Goal: Task Accomplishment & Management: Manage account settings

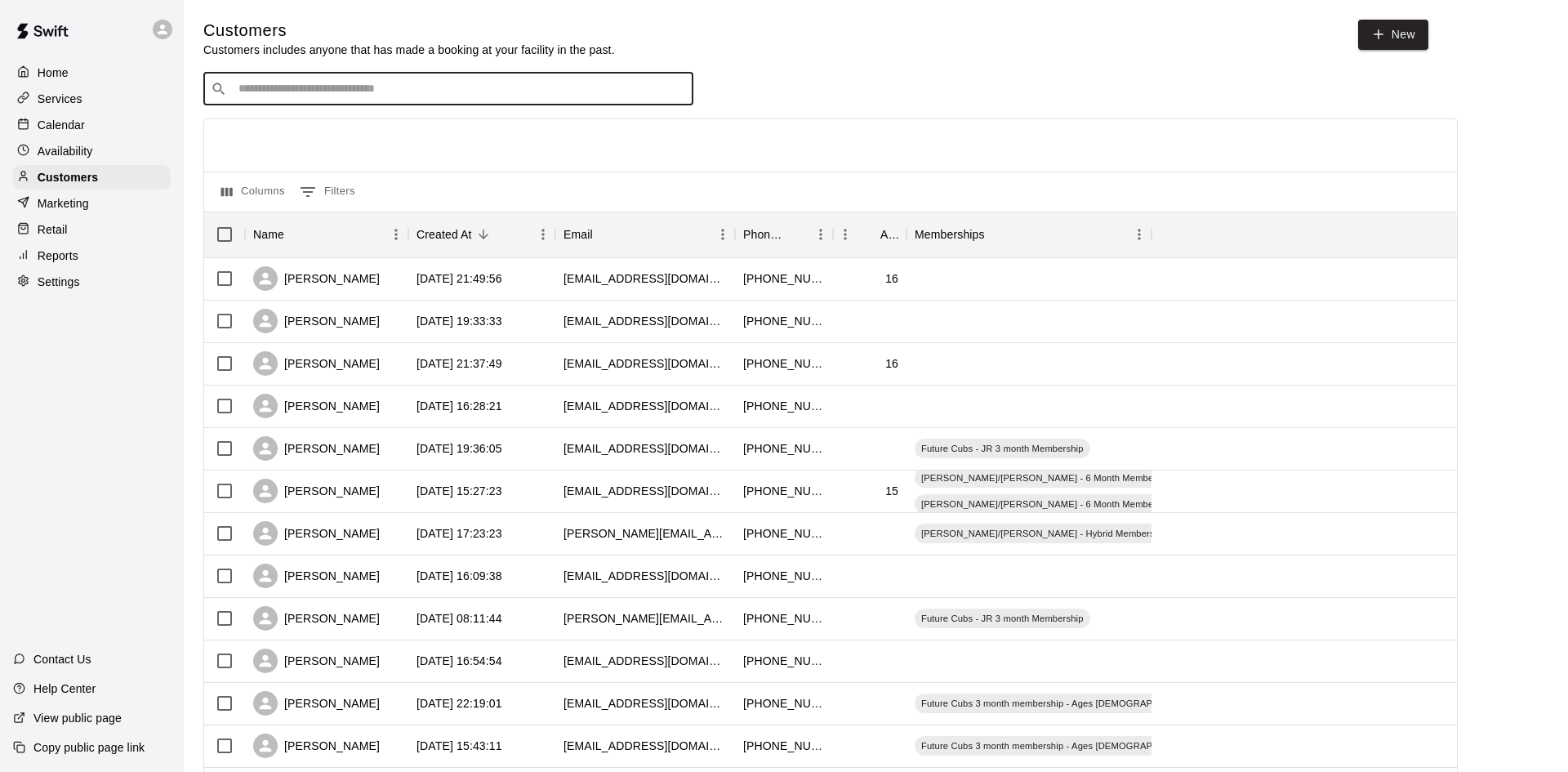
click at [427, 91] on input "Search customers by name or email" at bounding box center [460, 89] width 453 height 16
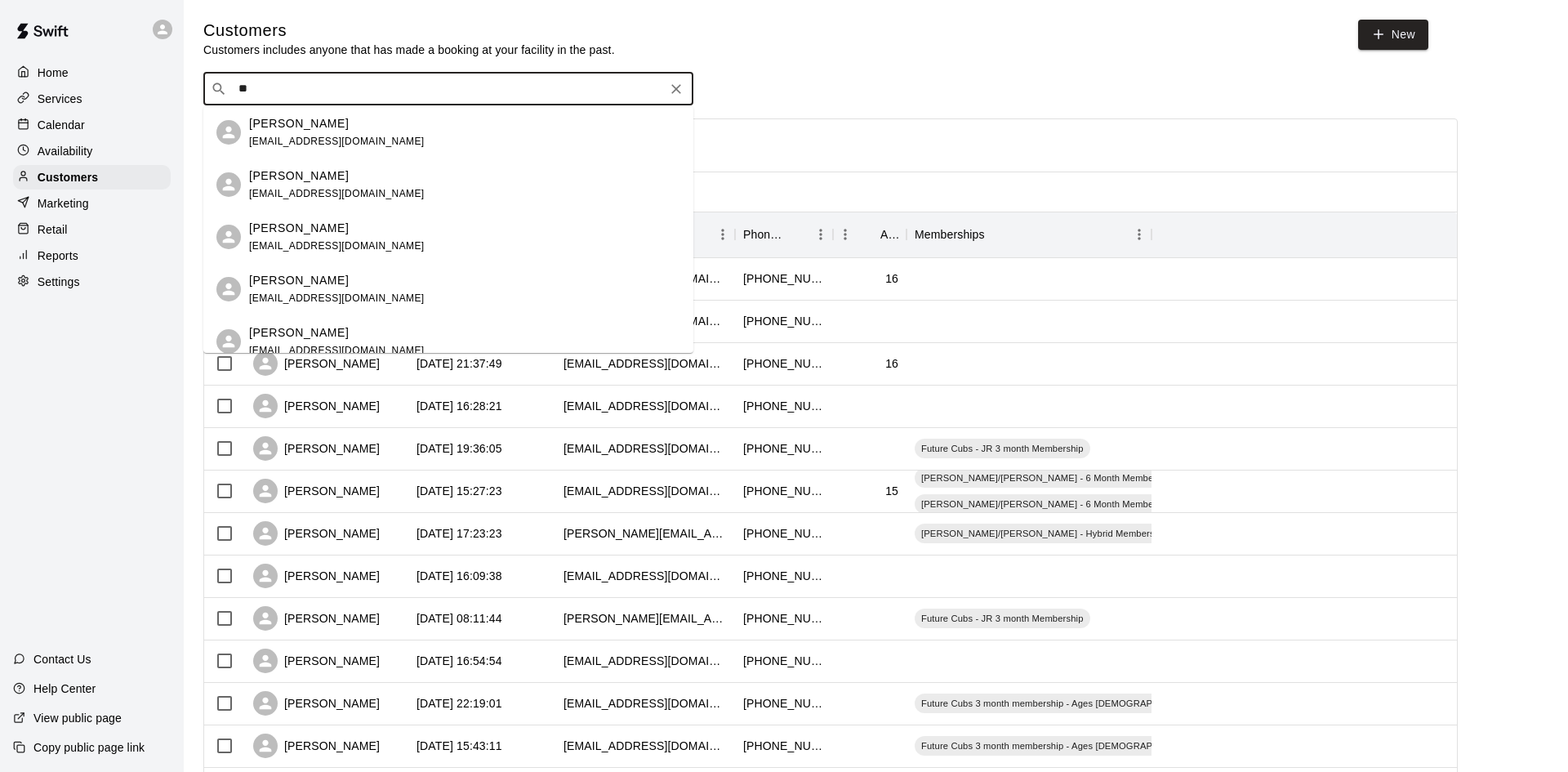
type input "*"
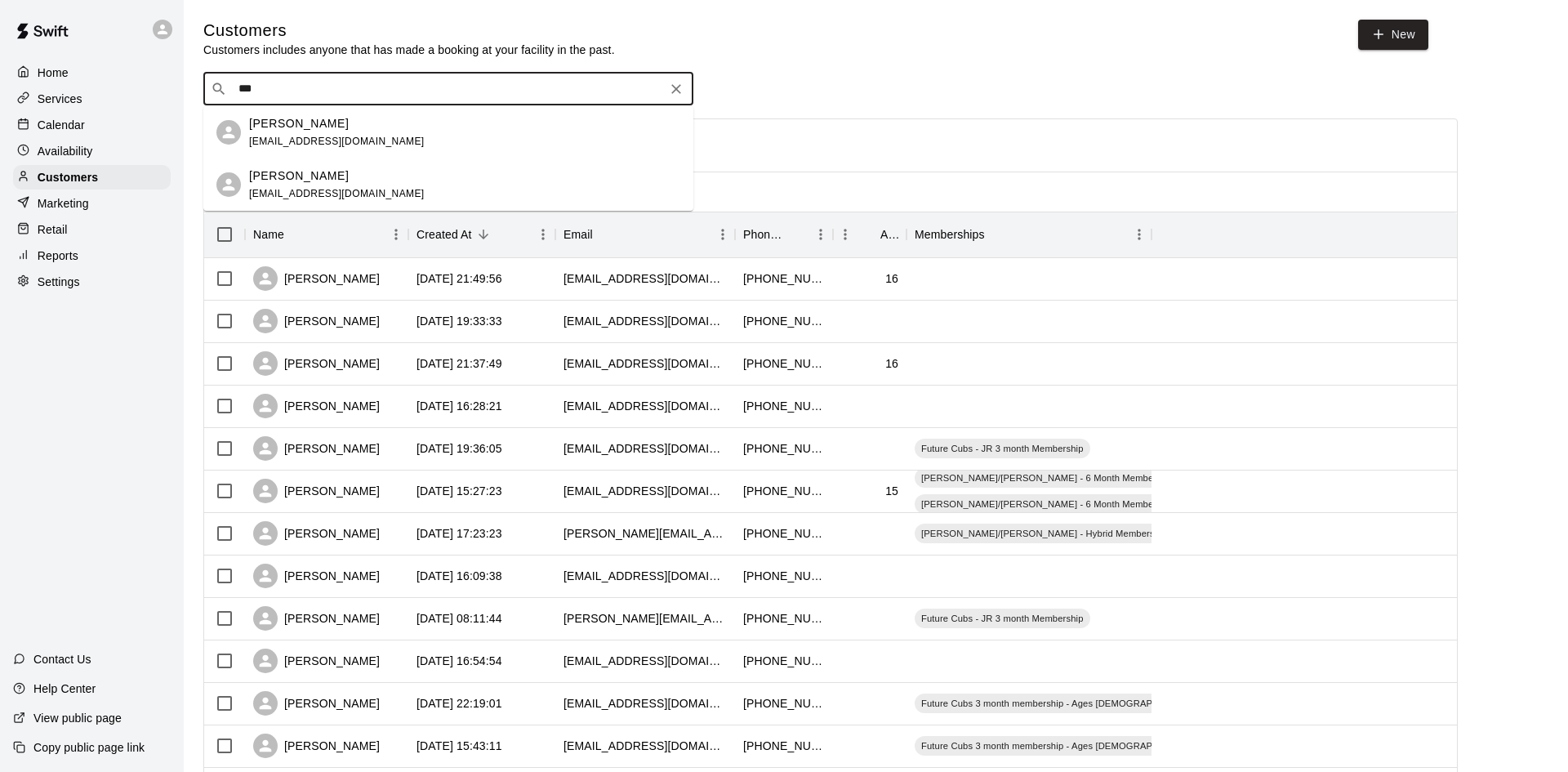
type input "****"
click at [303, 115] on p "[PERSON_NAME]" at bounding box center [299, 123] width 99 height 17
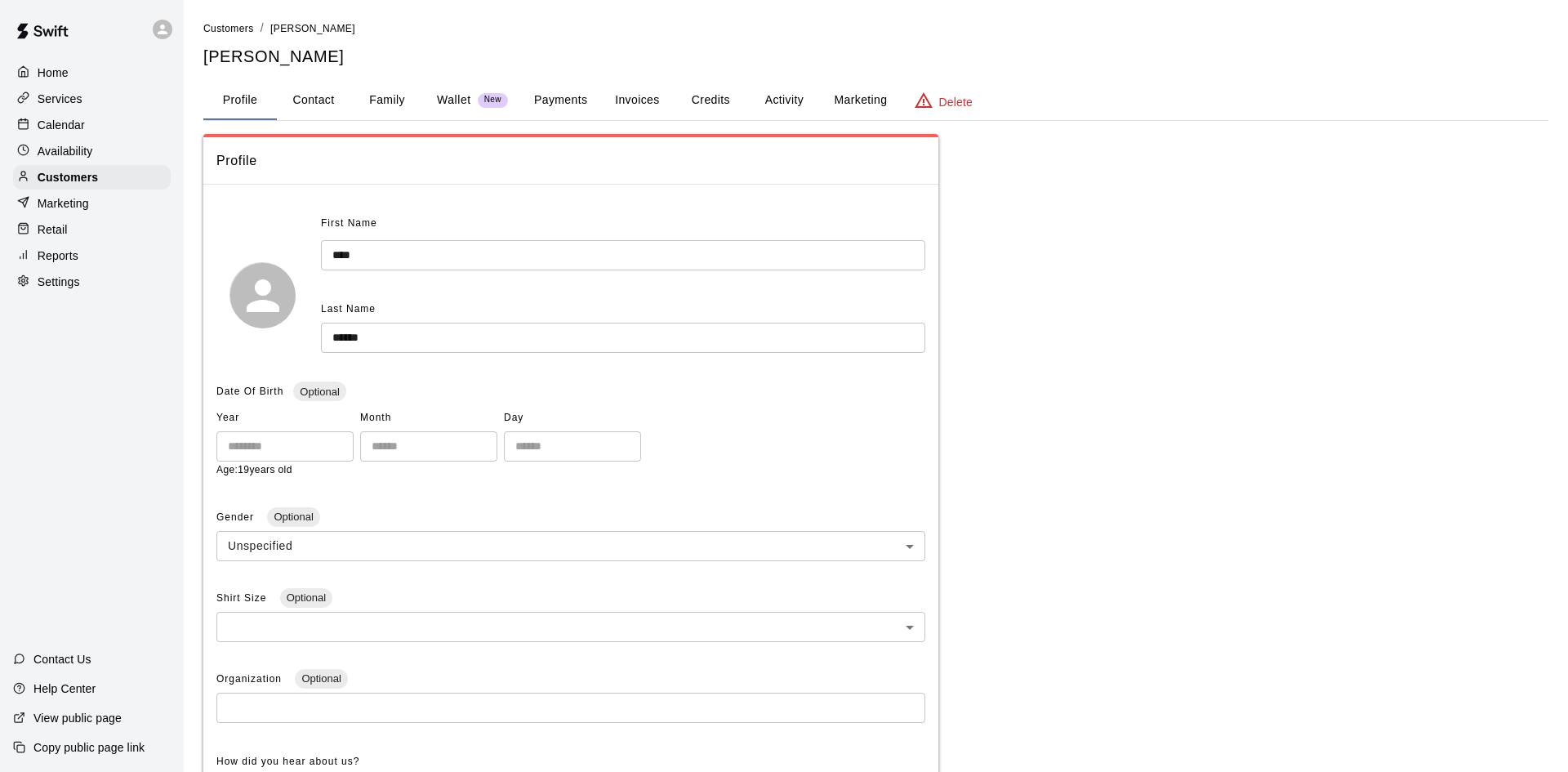
click at [372, 102] on button "Family" at bounding box center [387, 101] width 74 height 39
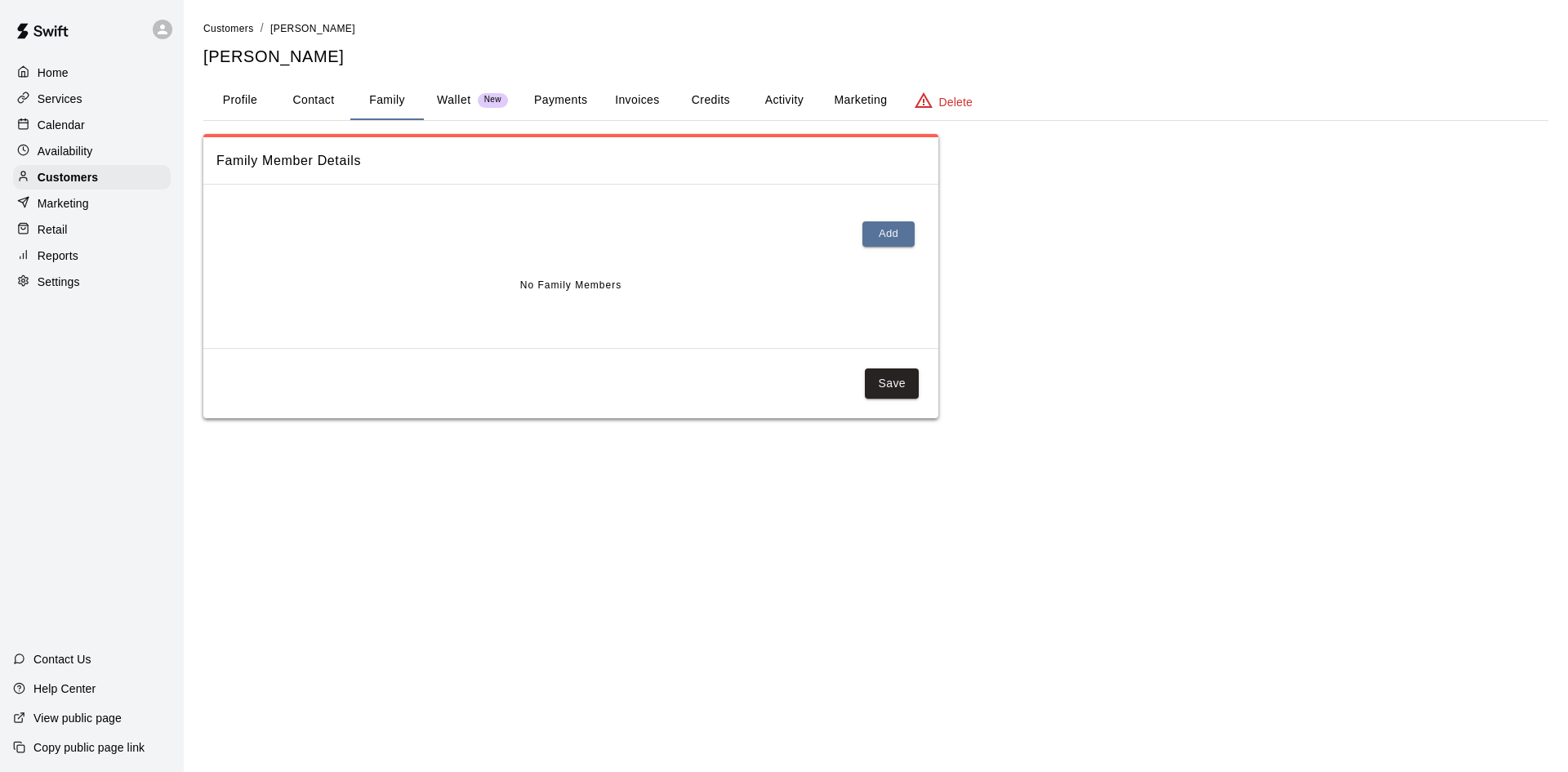
click at [322, 103] on button "Contact" at bounding box center [313, 101] width 74 height 39
select select "**"
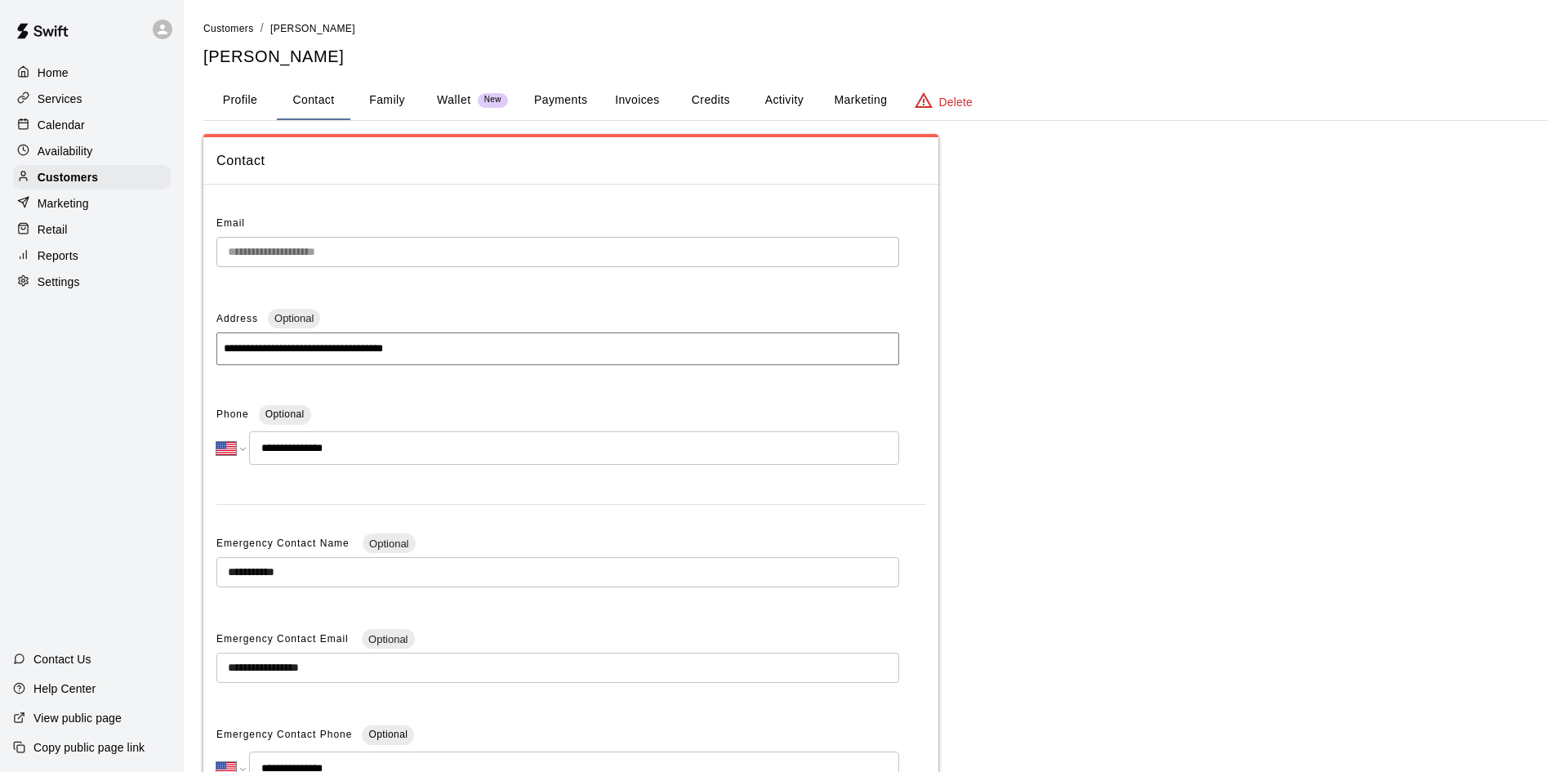
click at [231, 102] on button "Profile" at bounding box center [240, 101] width 74 height 39
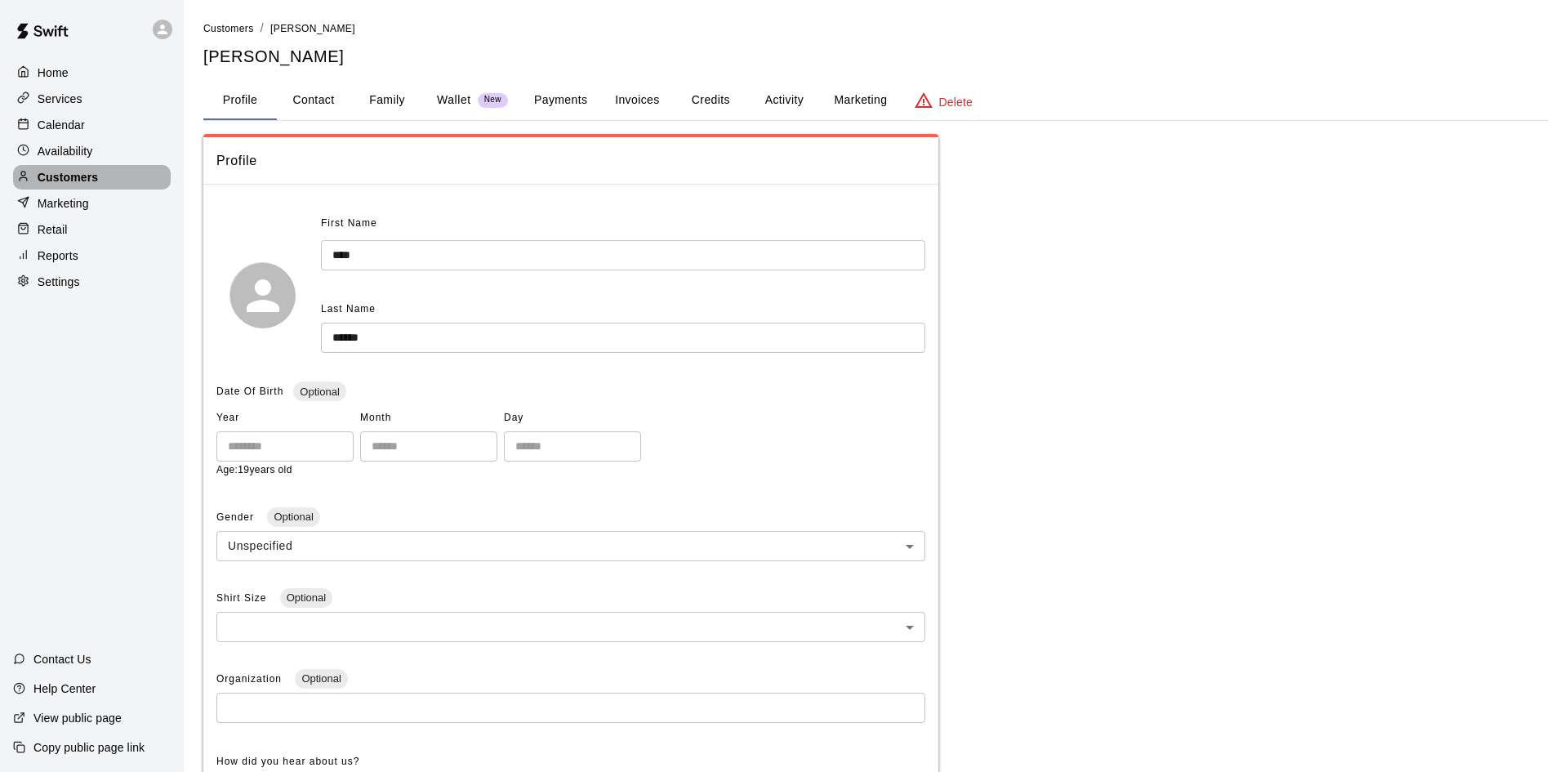
click at [112, 181] on div "Customers" at bounding box center [92, 177] width 158 height 25
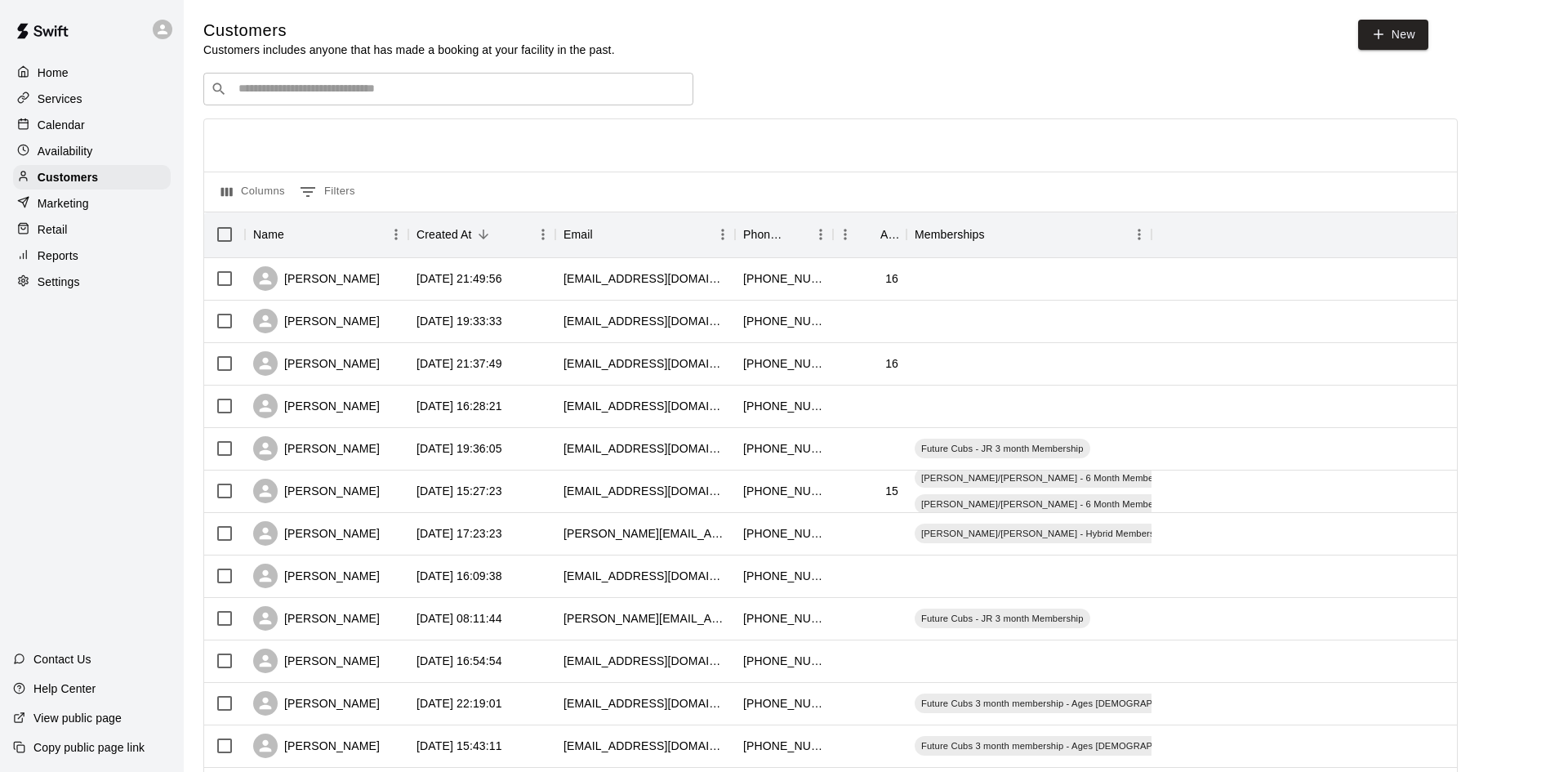
click at [650, 94] on input "Search customers by name or email" at bounding box center [460, 89] width 453 height 16
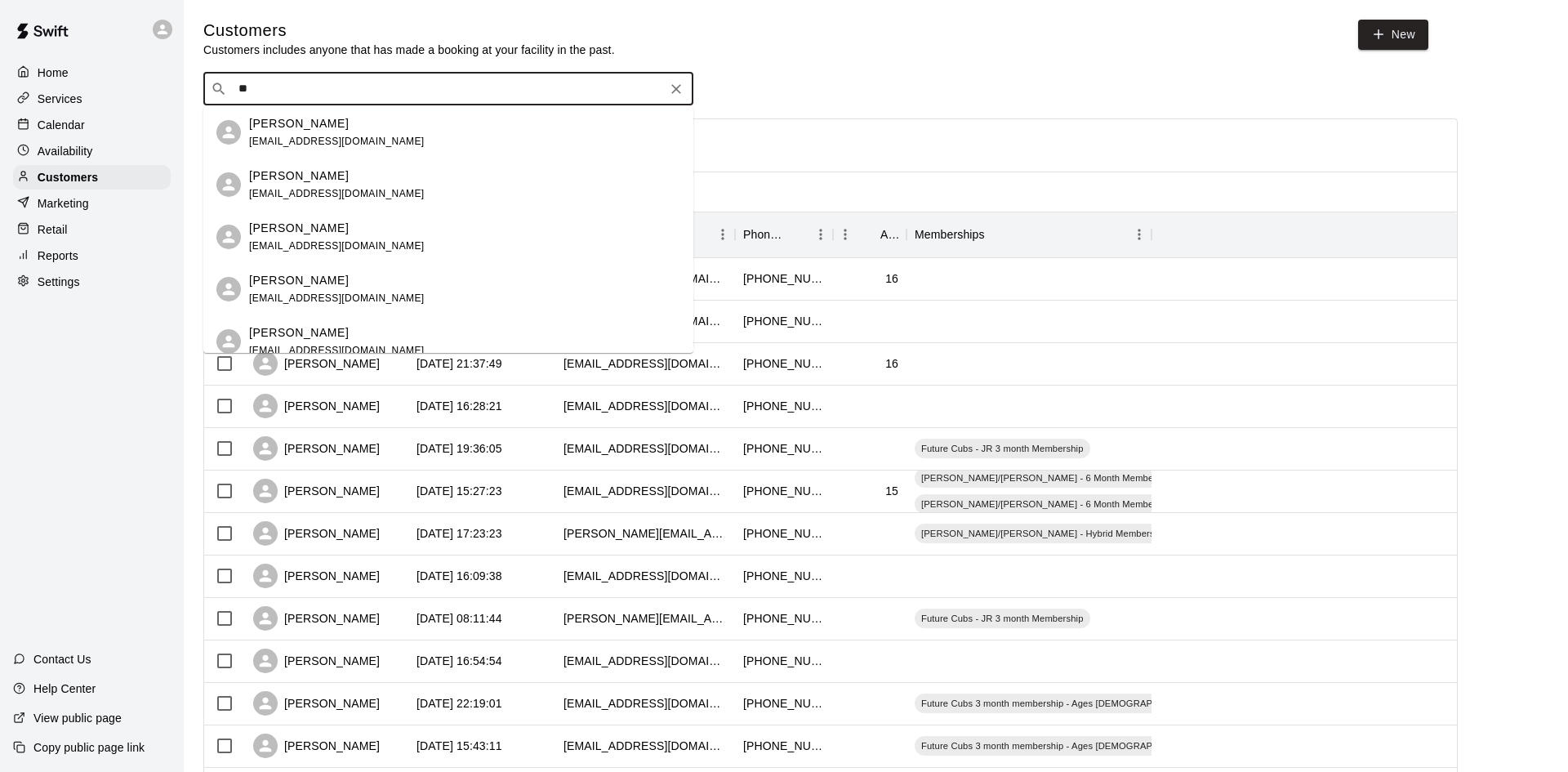
type input "*"
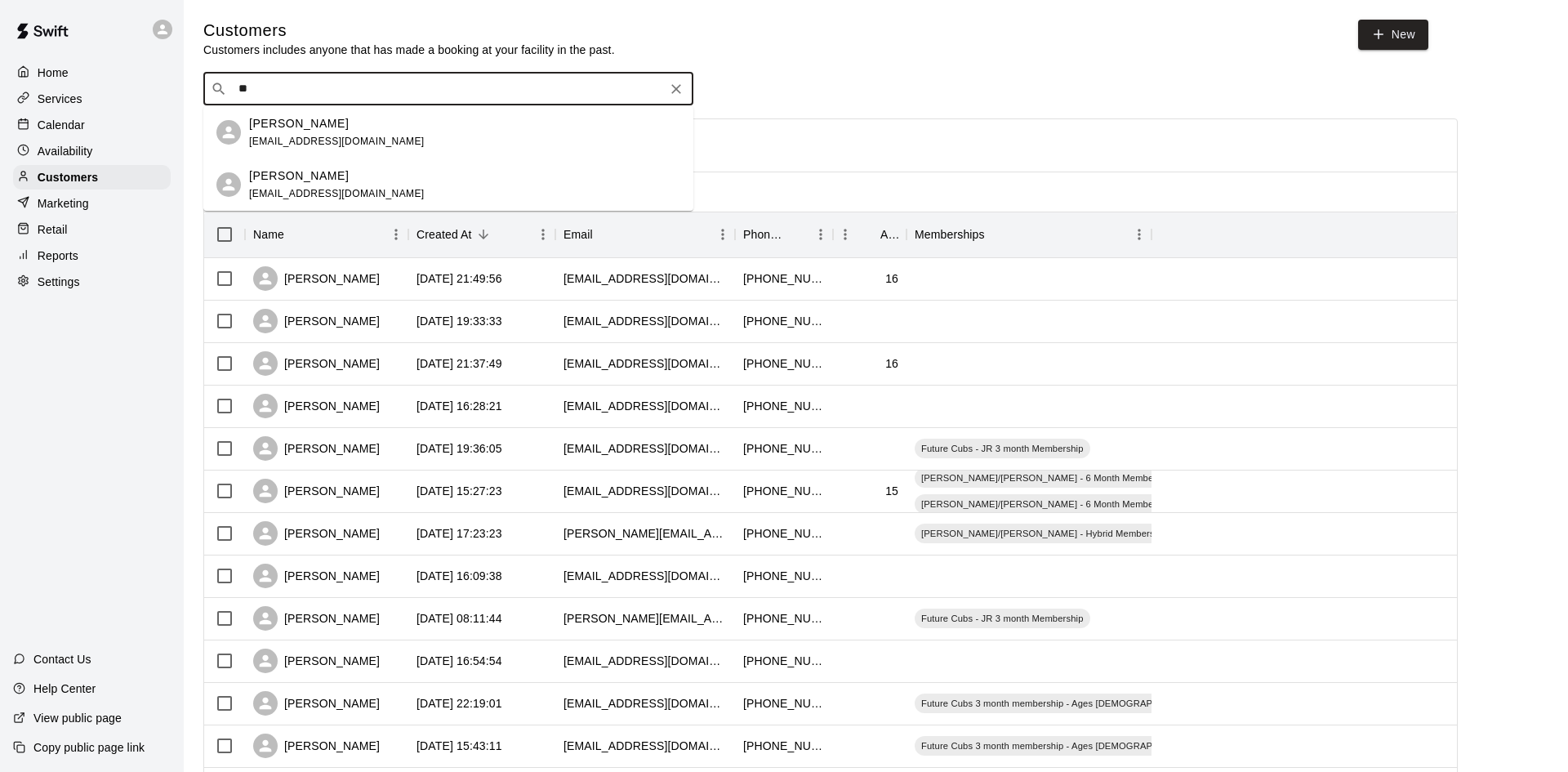
type input "*"
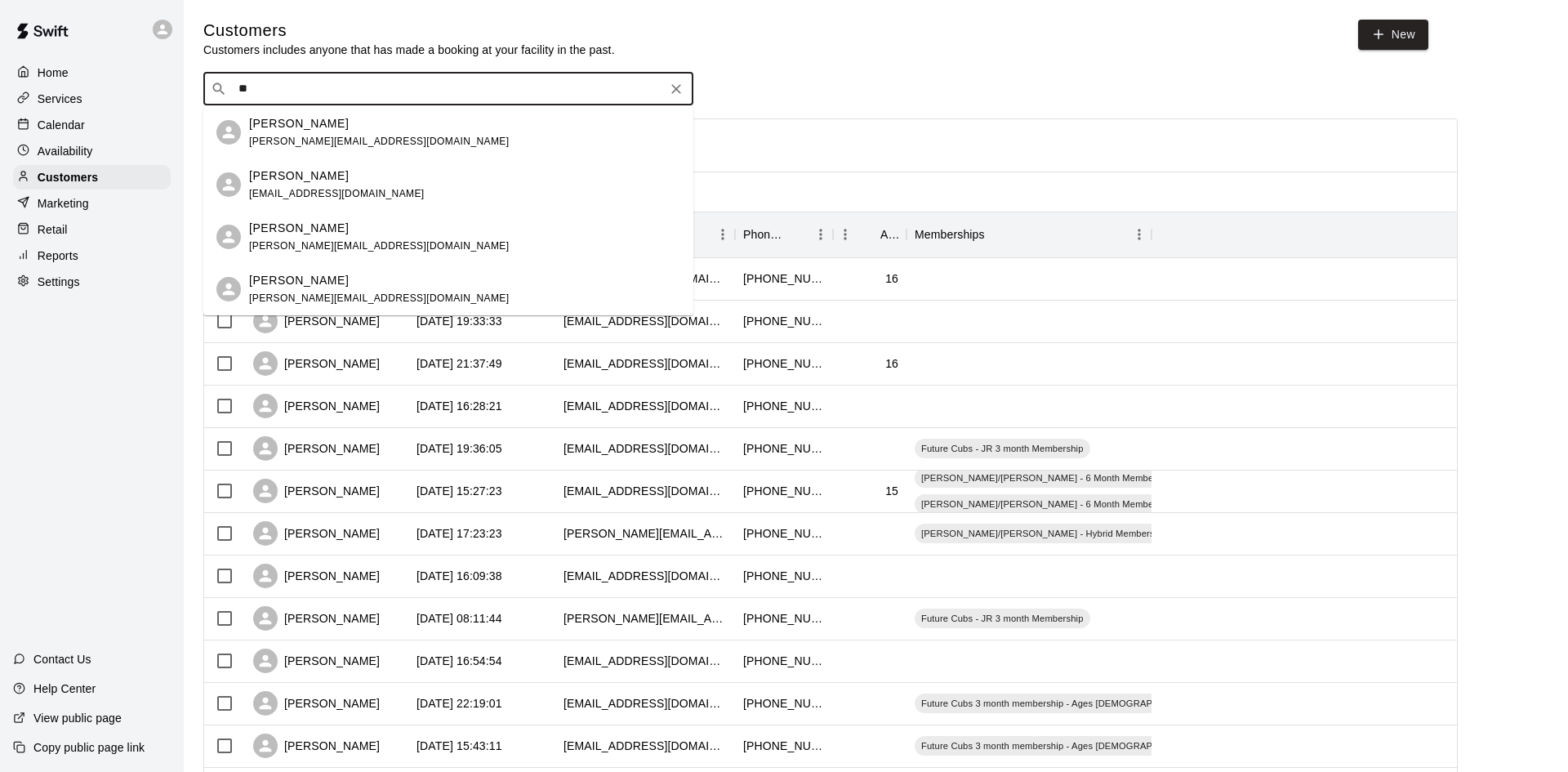
type input "*"
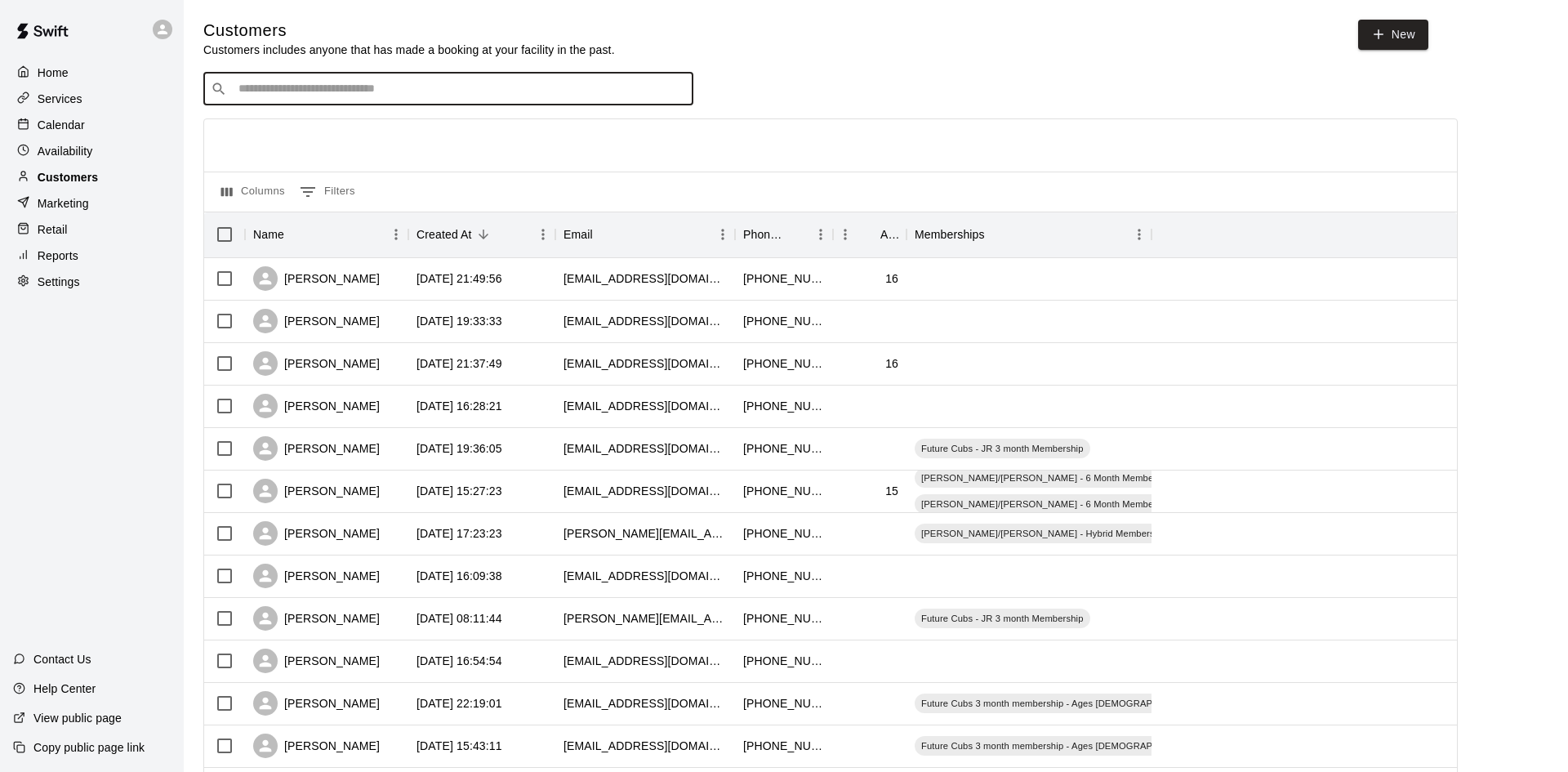
click at [80, 177] on p "Customers" at bounding box center [68, 177] width 61 height 16
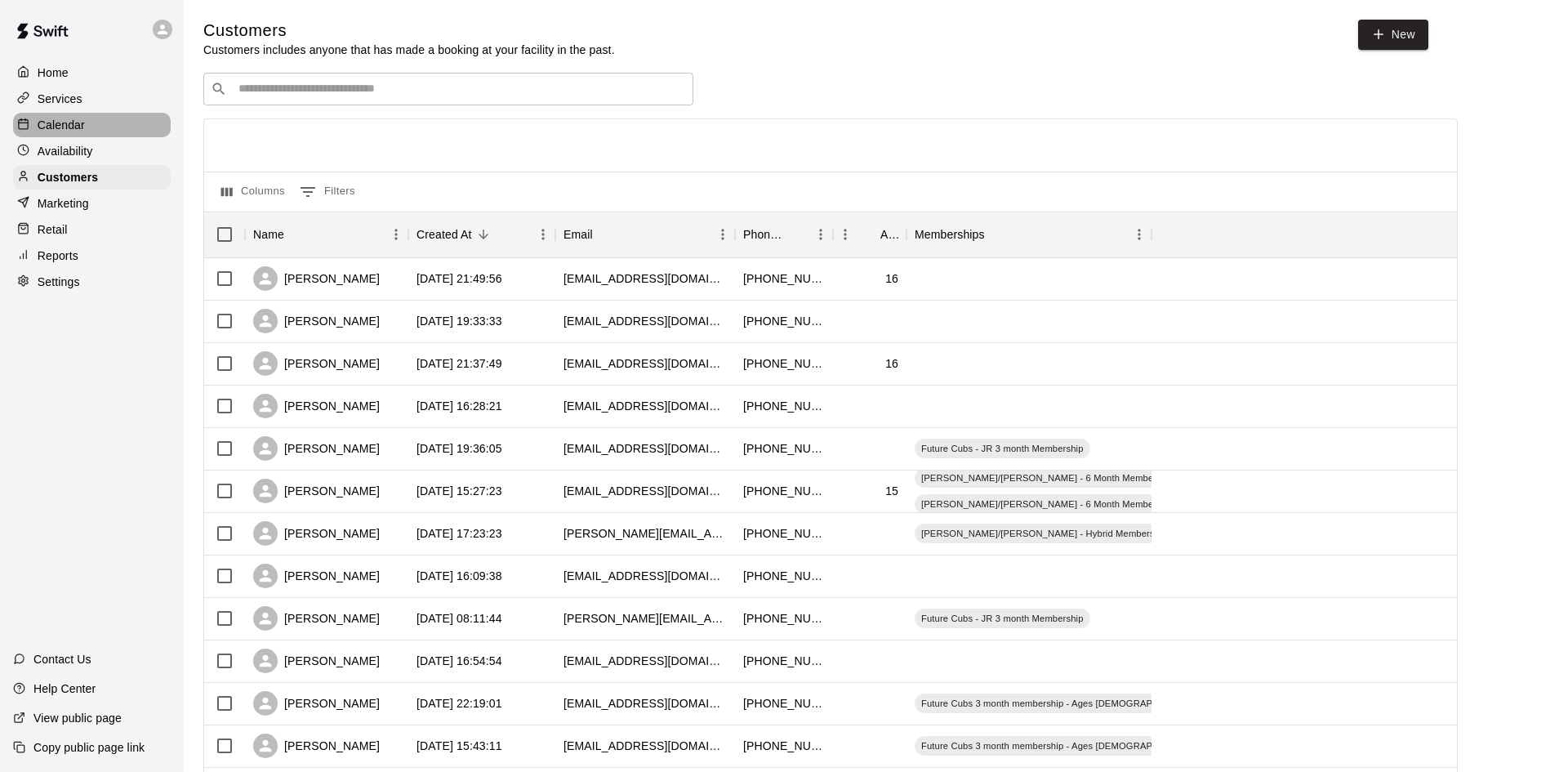
click at [56, 130] on p "Calendar" at bounding box center [62, 125] width 48 height 16
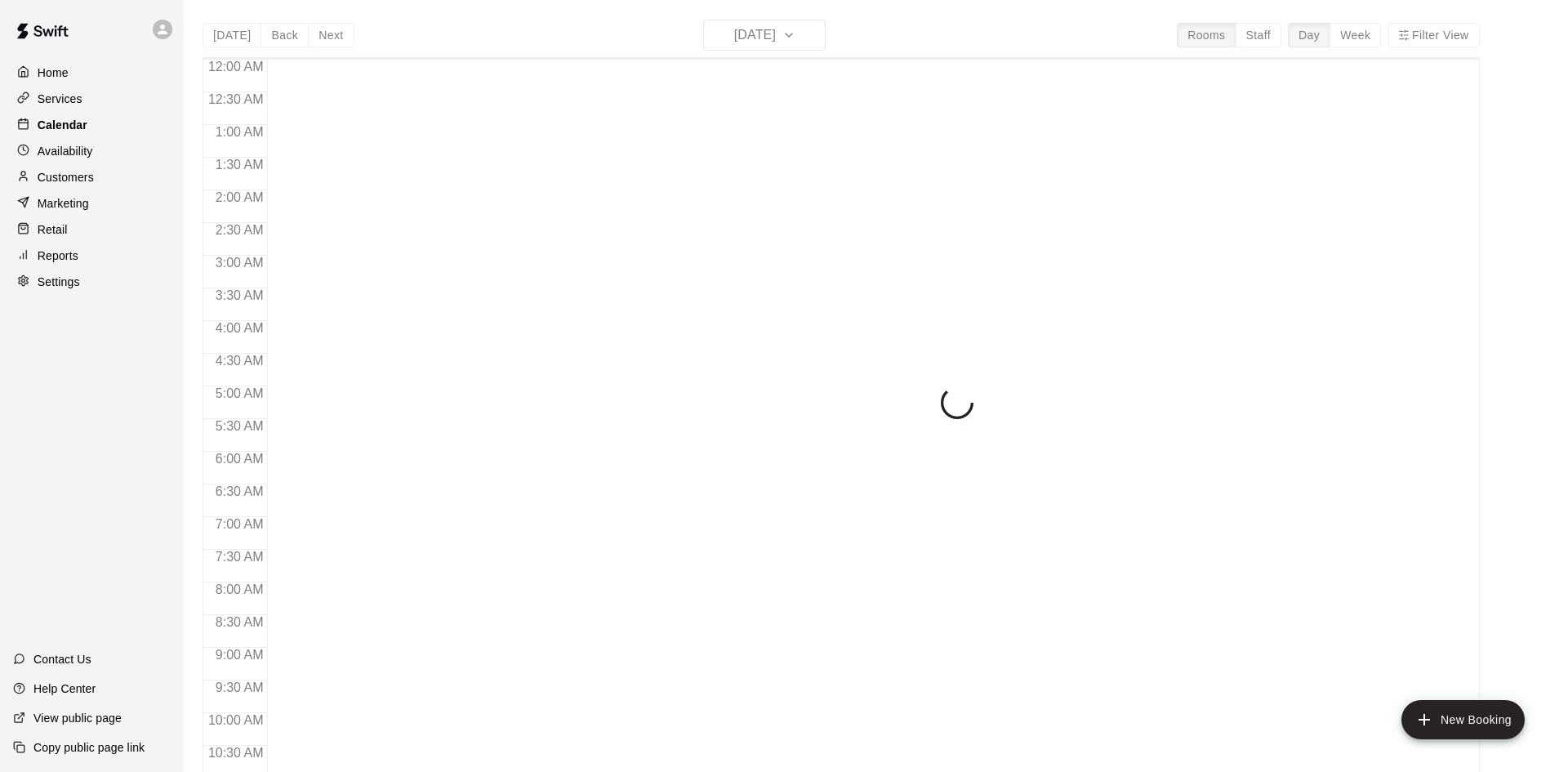
scroll to position [837, 0]
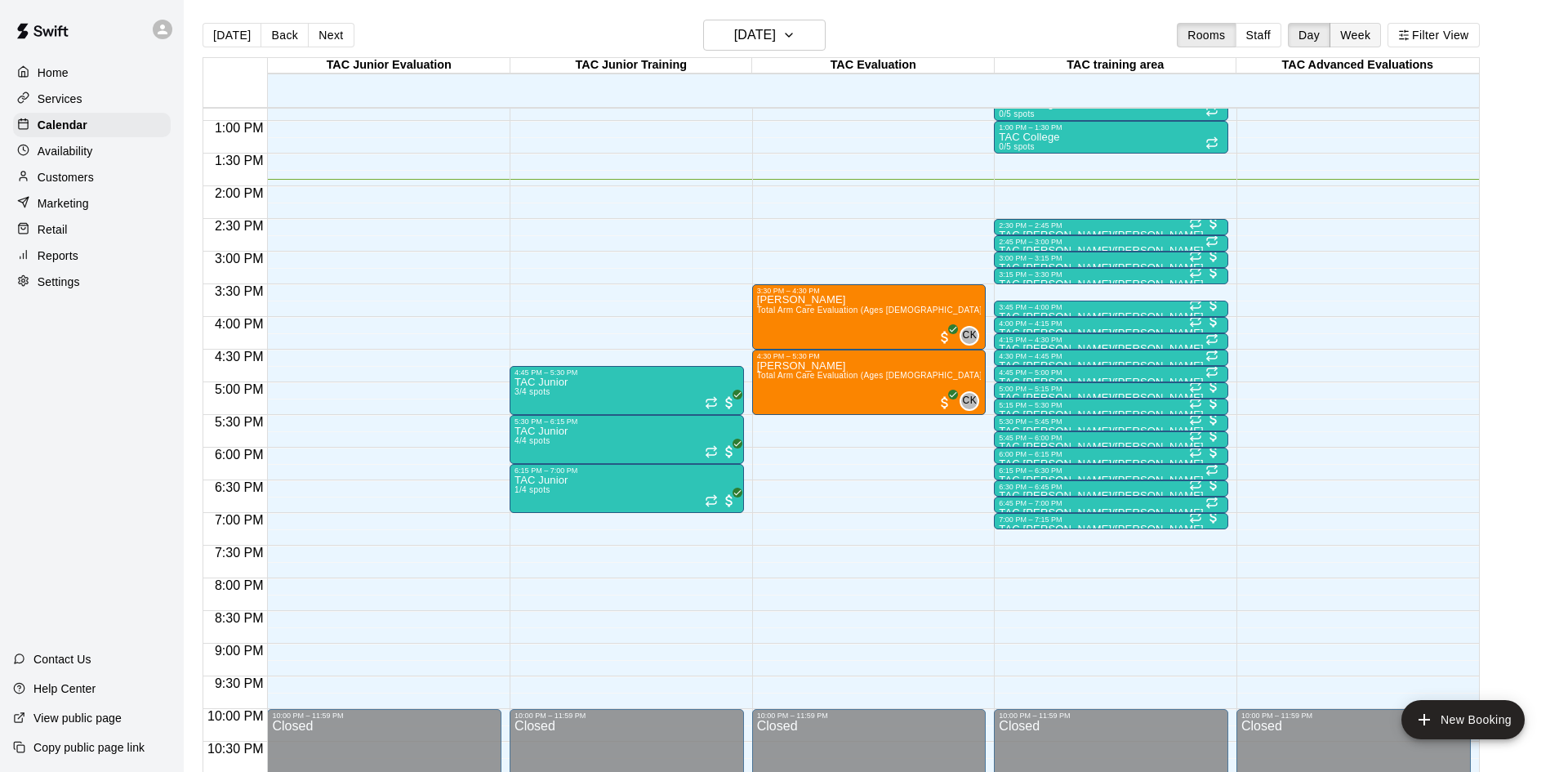
click at [1362, 41] on button "Week" at bounding box center [1355, 35] width 52 height 25
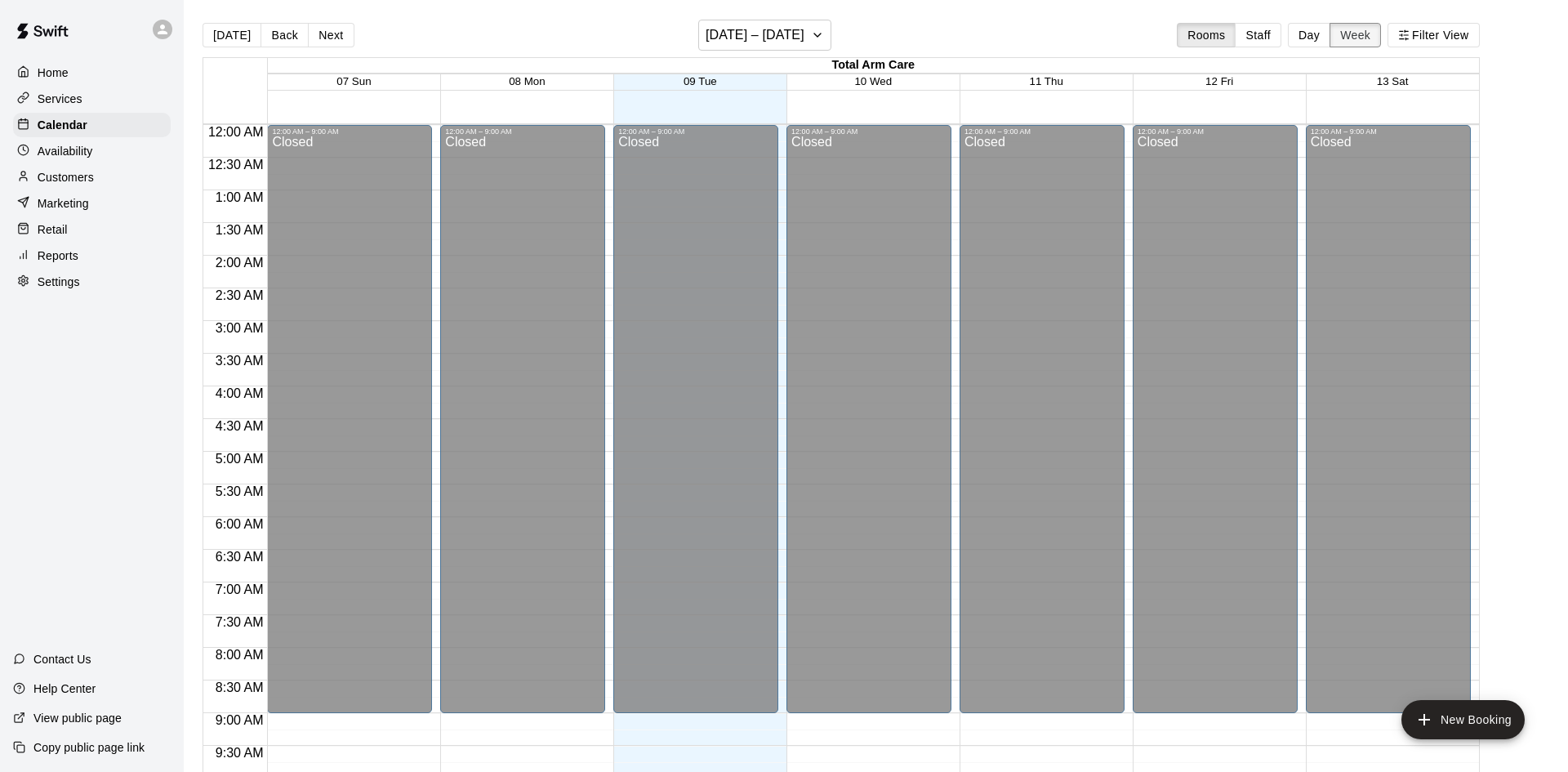
scroll to position [902, 0]
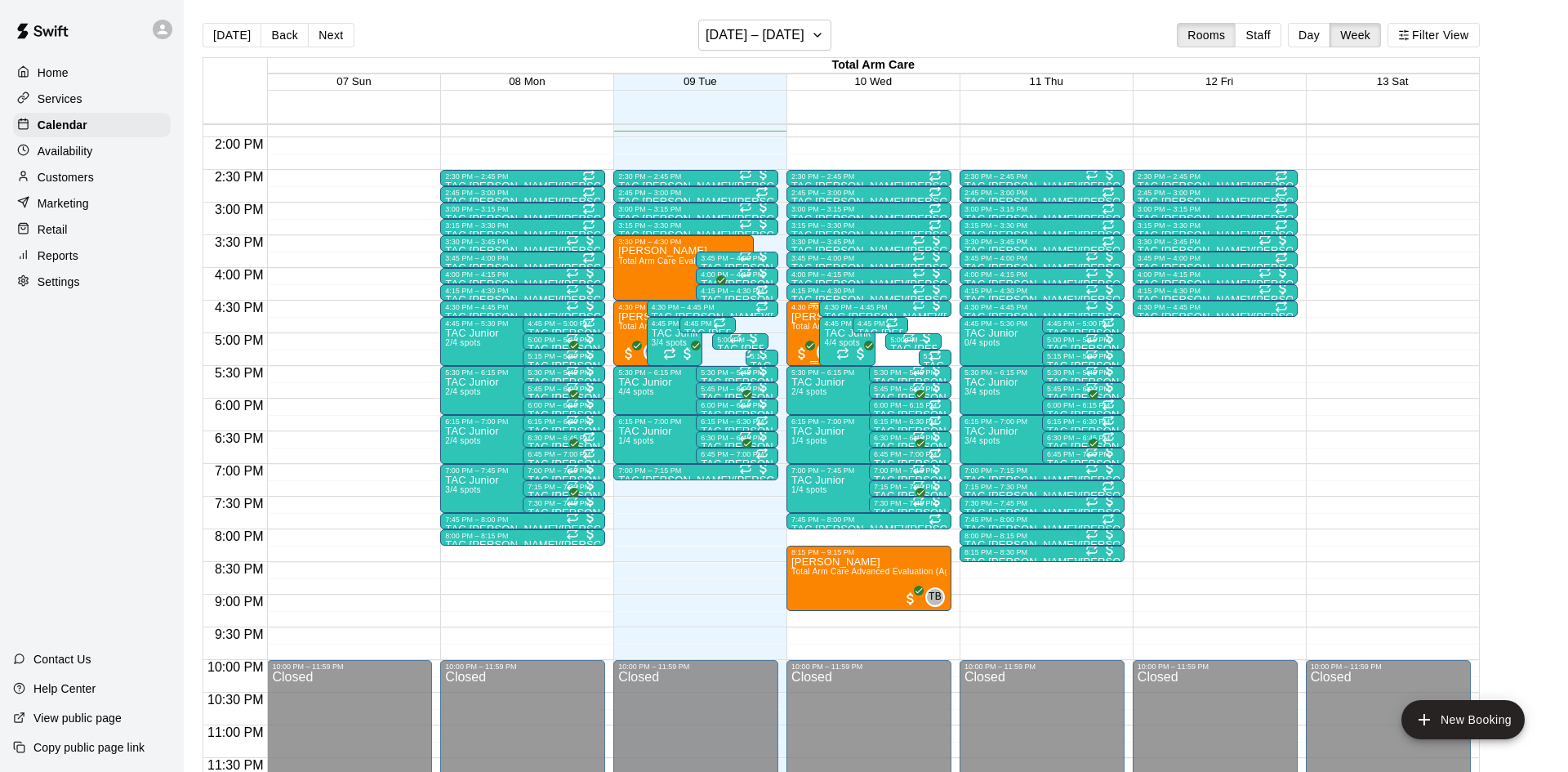
click at [804, 329] on span "Total Arm Care Evaluation (Ages [DEMOGRAPHIC_DATA]+)" at bounding box center [908, 326] width 234 height 9
click at [808, 370] on img "edit" at bounding box center [808, 377] width 19 height 19
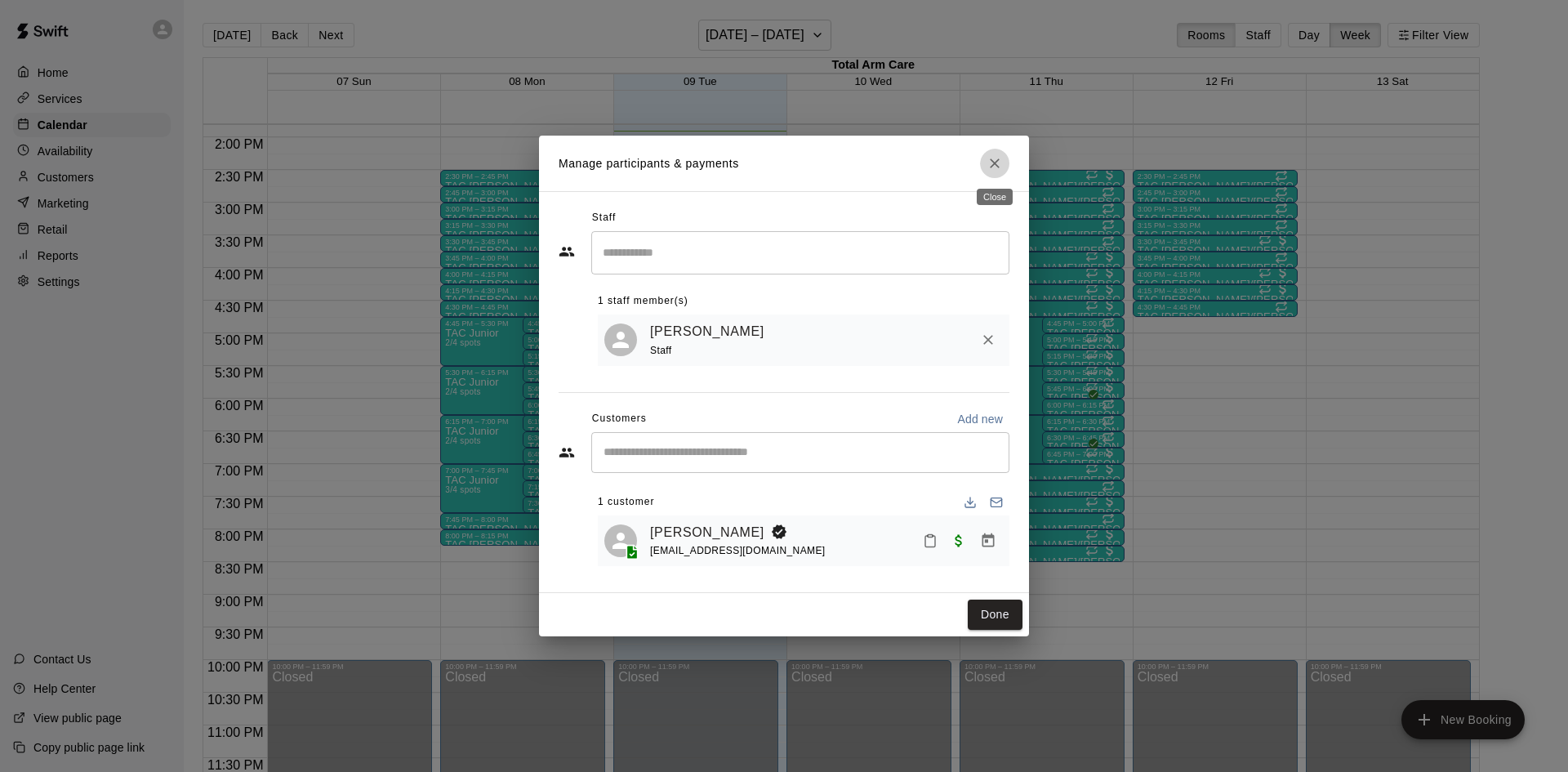
click at [993, 162] on icon "Close" at bounding box center [995, 163] width 16 height 16
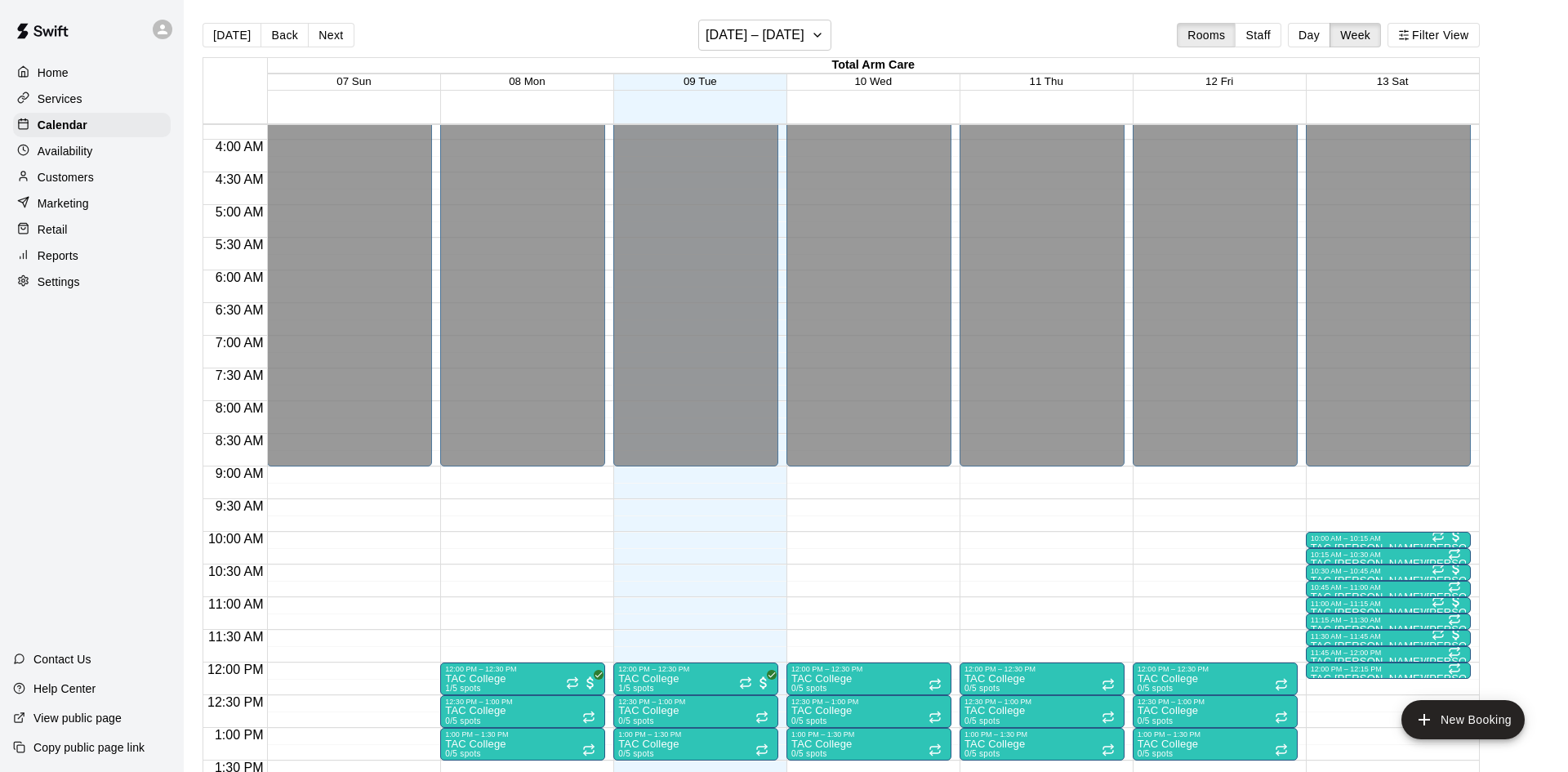
scroll to position [234, 0]
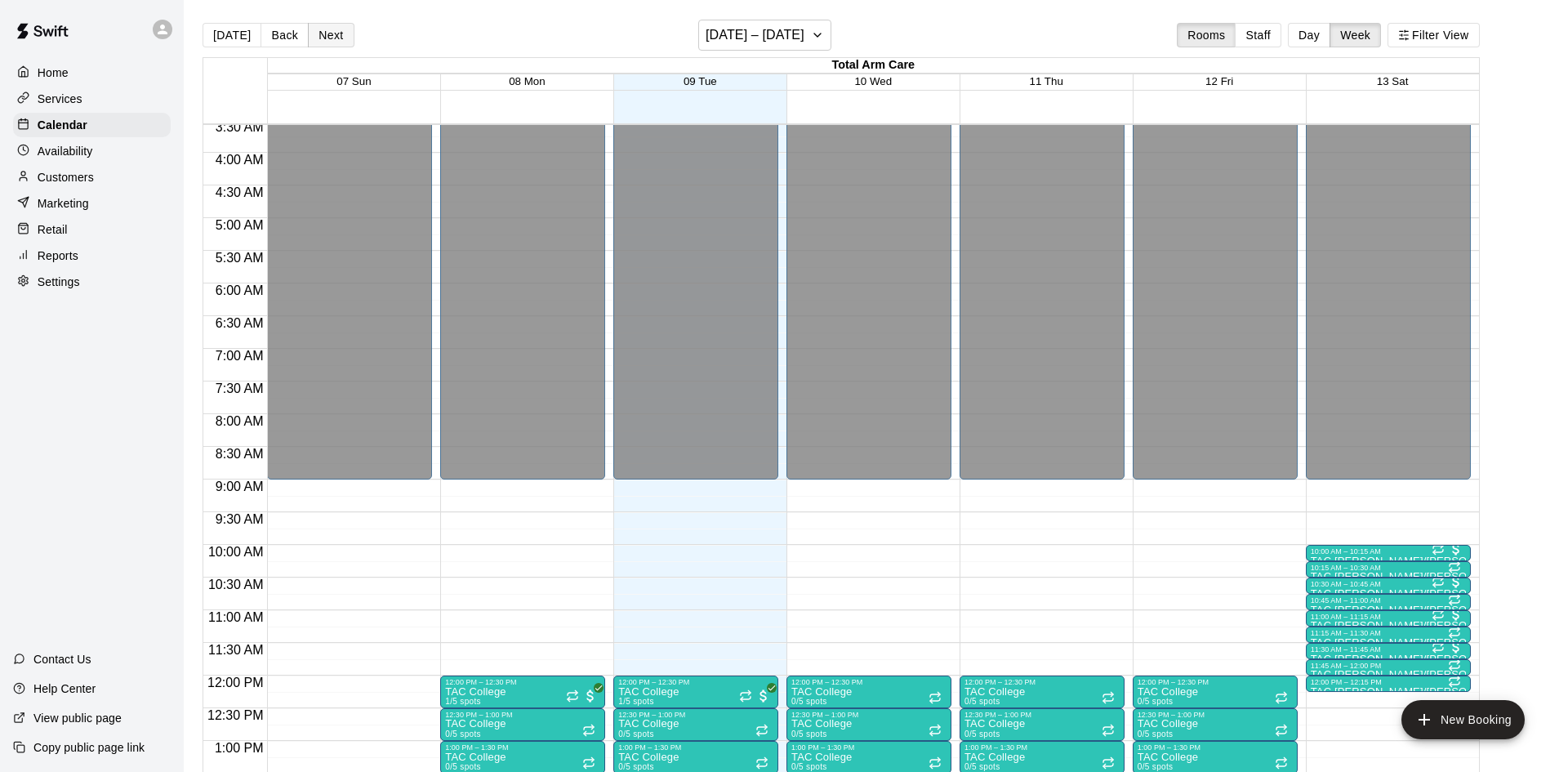
click at [322, 39] on button "Next" at bounding box center [331, 35] width 46 height 25
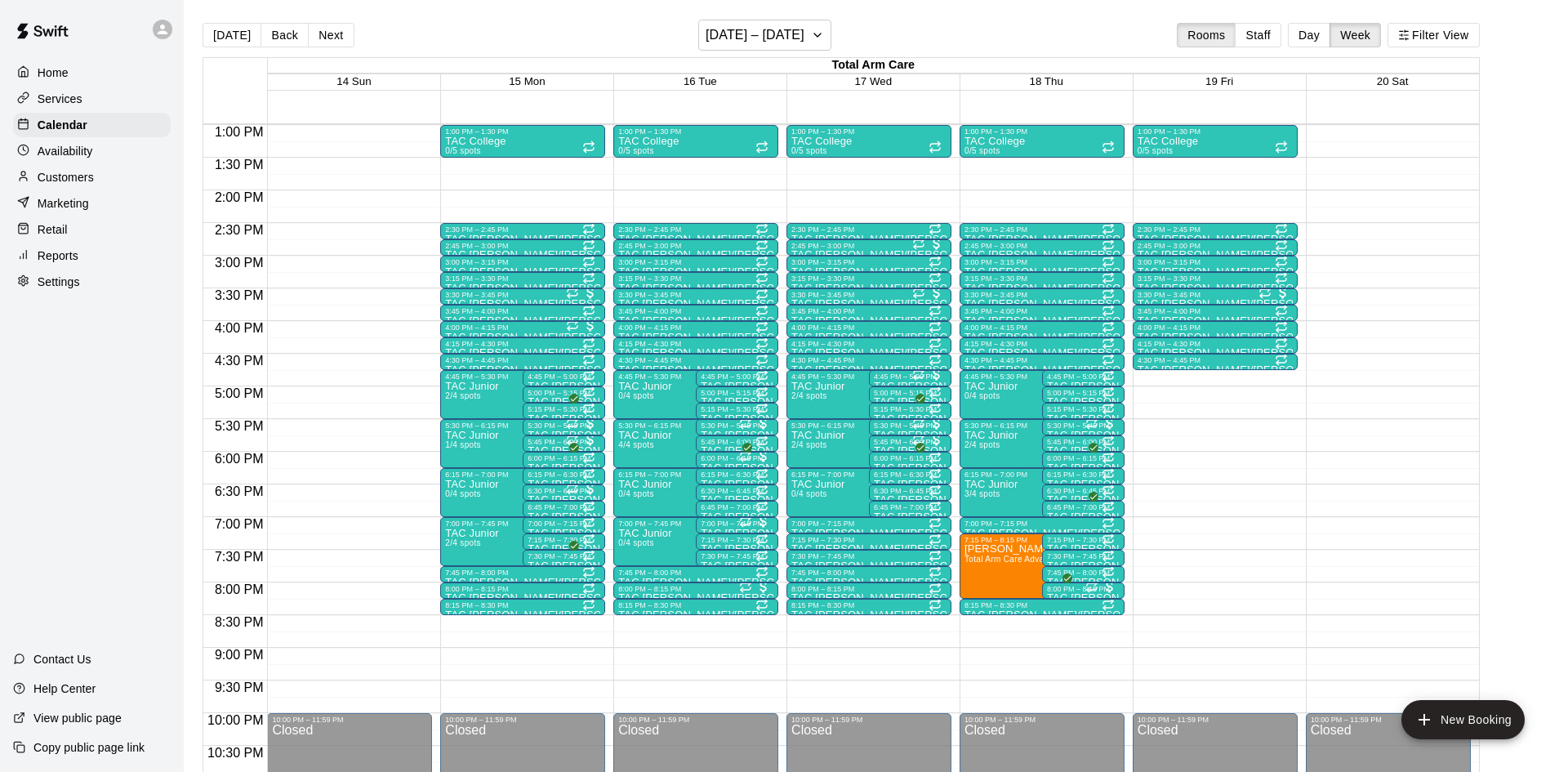
scroll to position [875, 0]
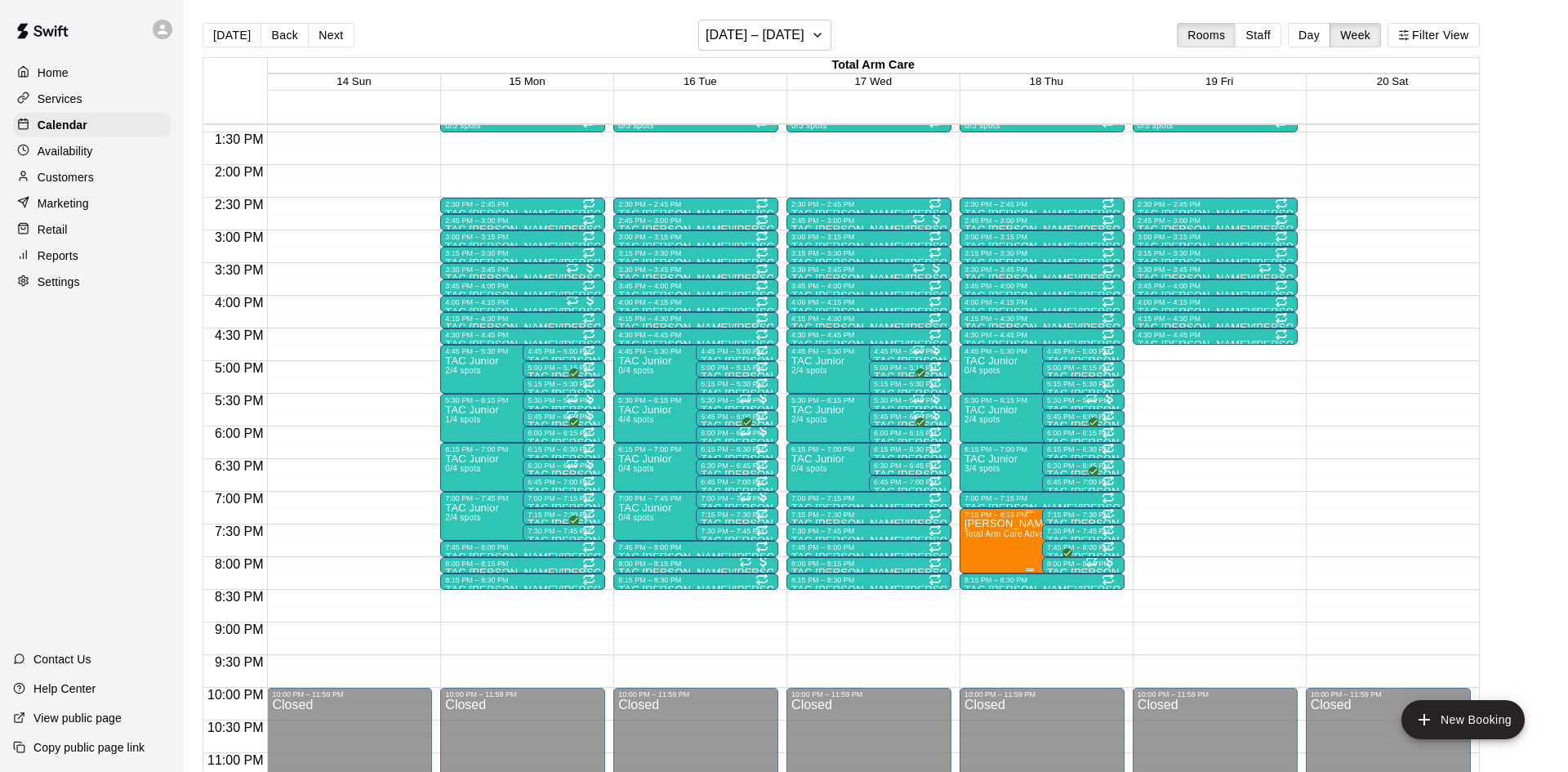
click at [978, 578] on img "edit" at bounding box center [981, 573] width 19 height 19
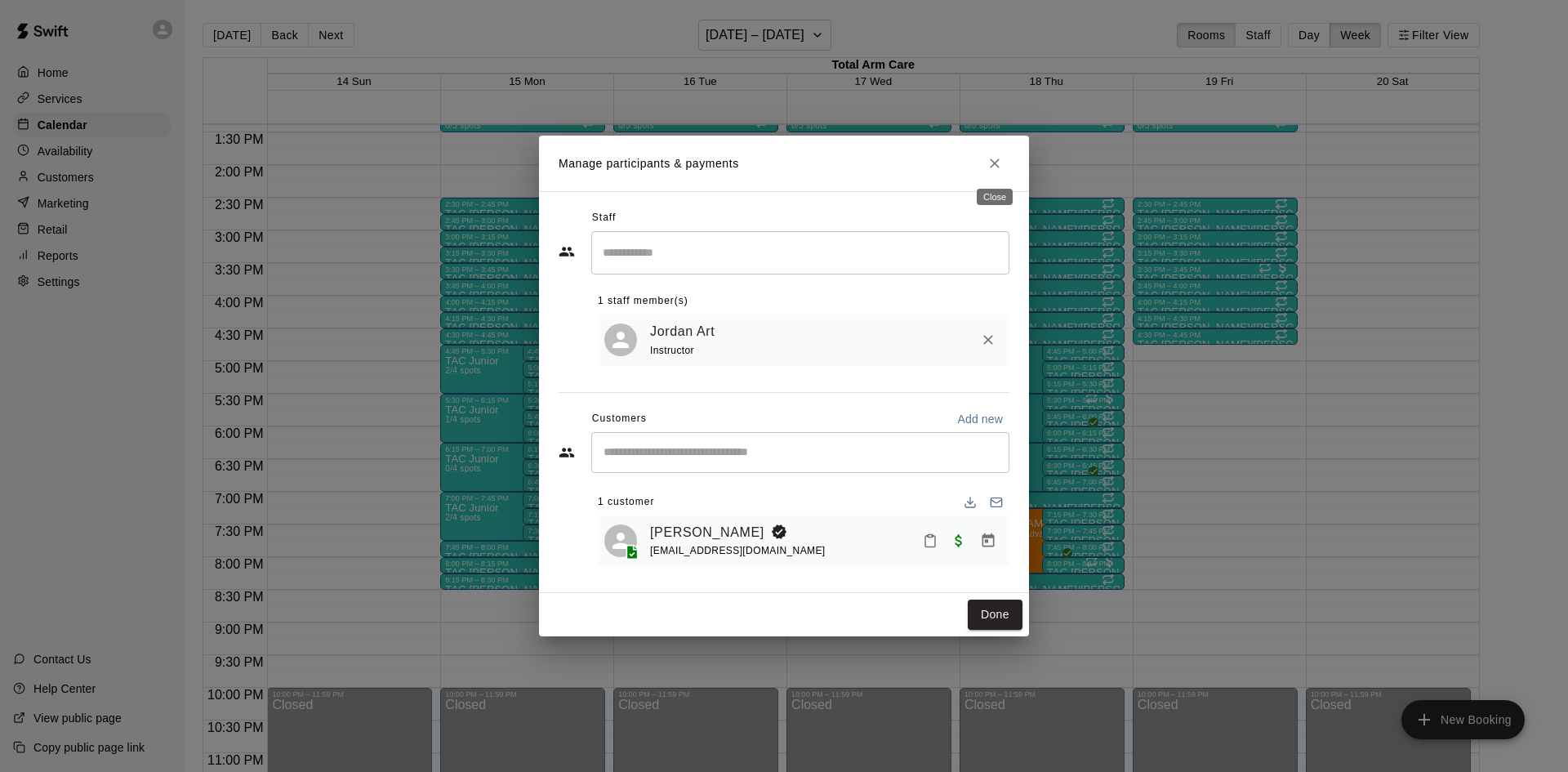
click at [993, 159] on icon "Close" at bounding box center [995, 163] width 16 height 16
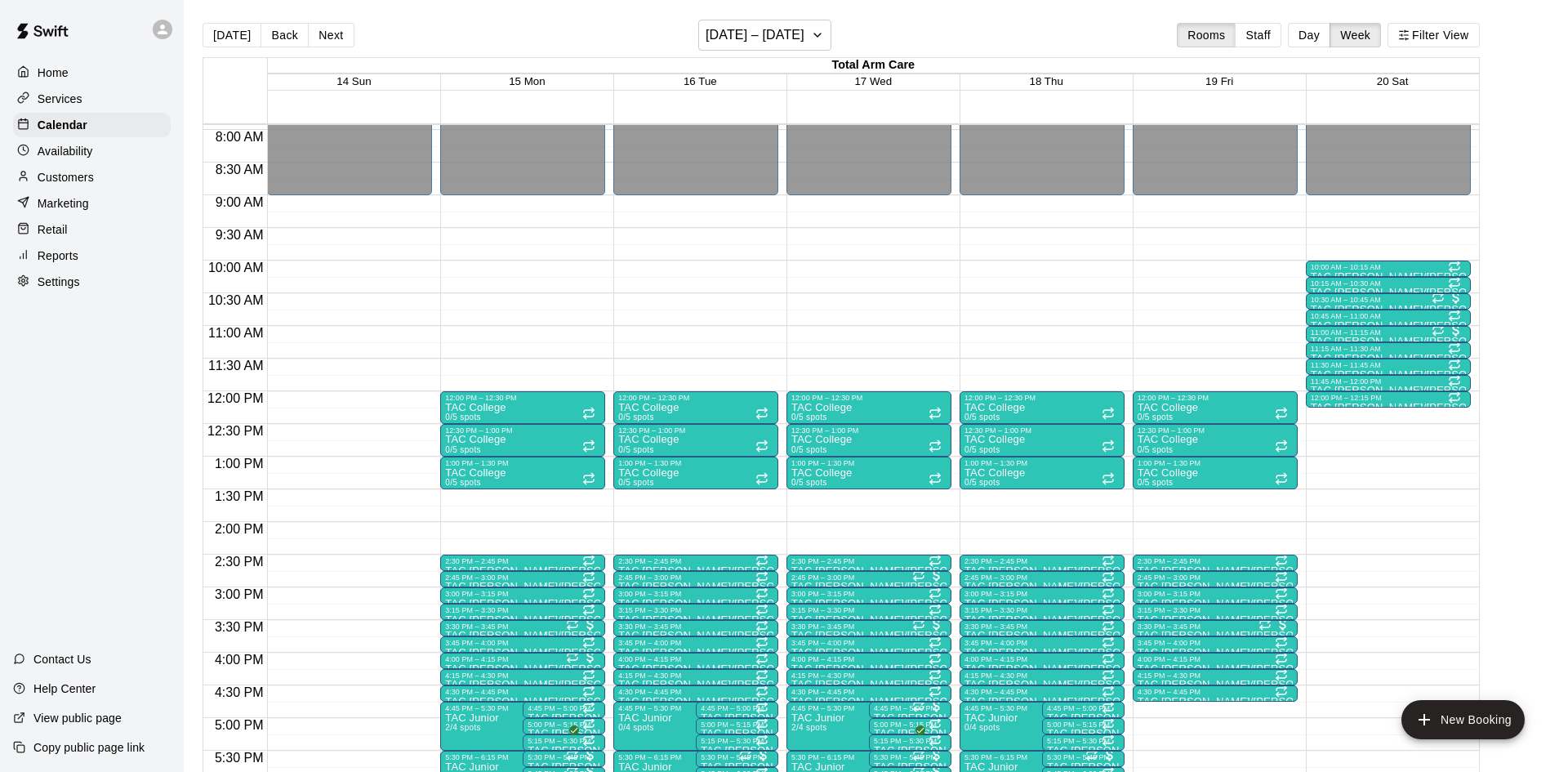
scroll to position [500, 0]
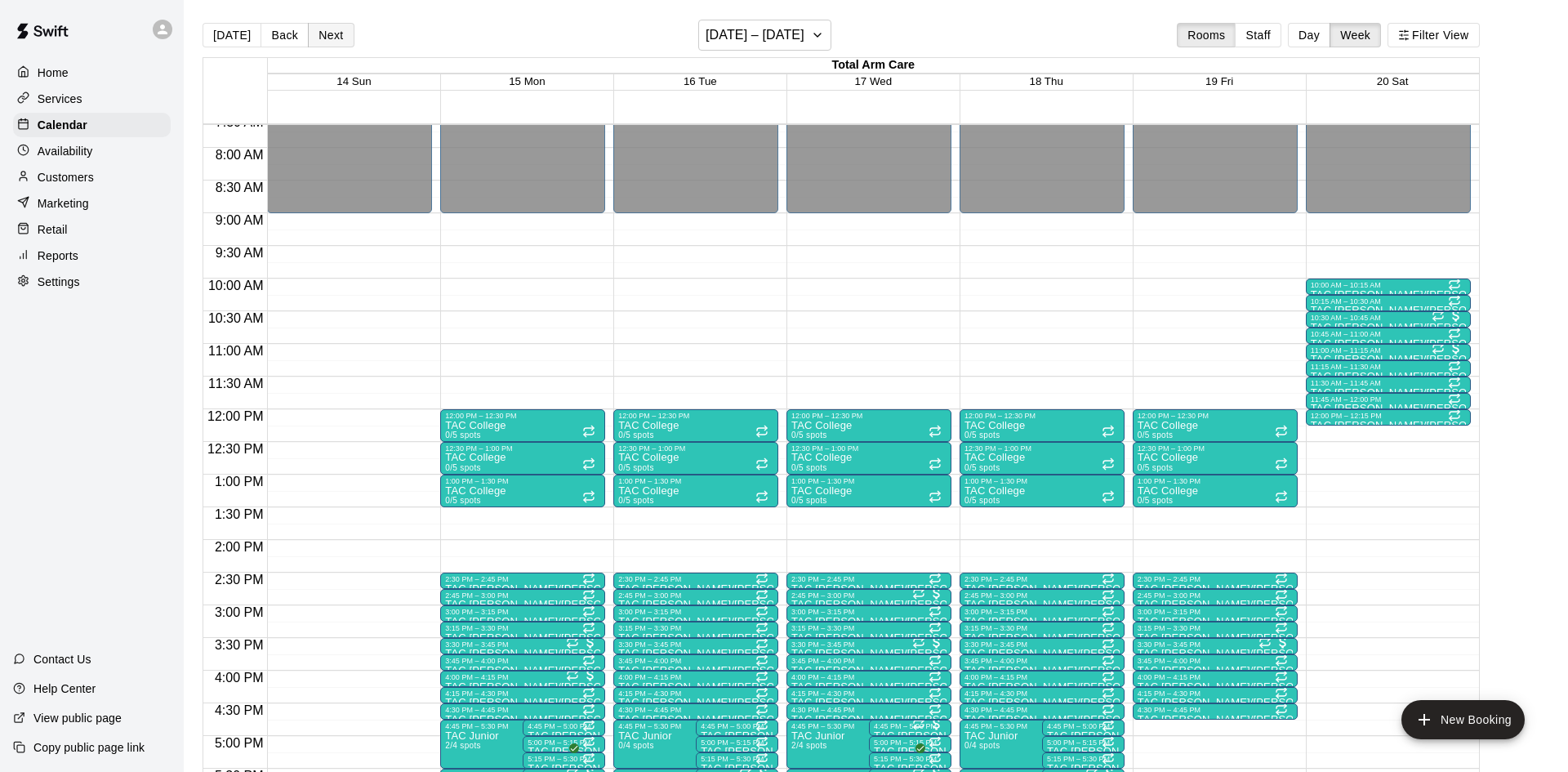
click at [315, 34] on button "Next" at bounding box center [331, 35] width 46 height 25
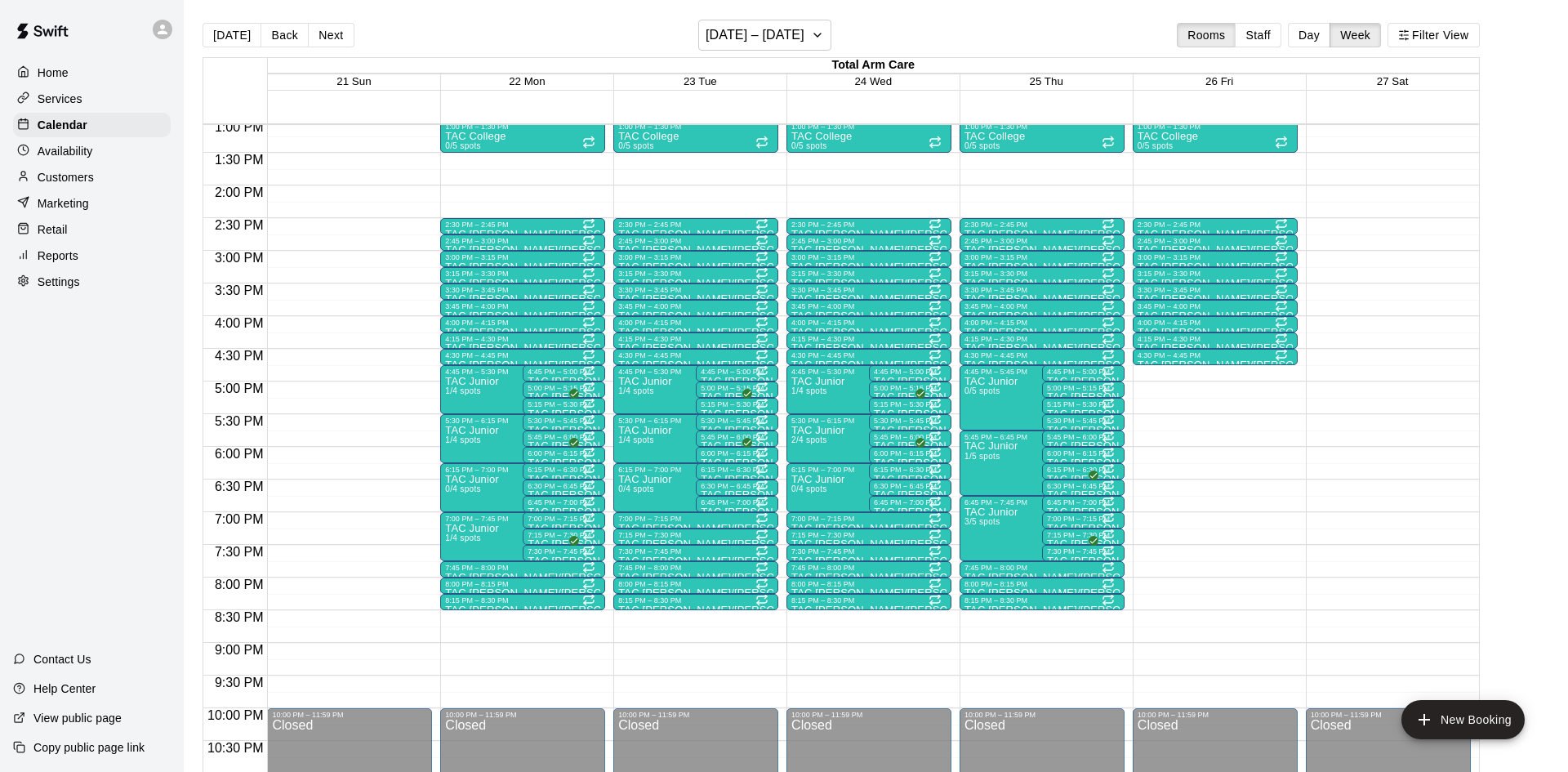
scroll to position [902, 0]
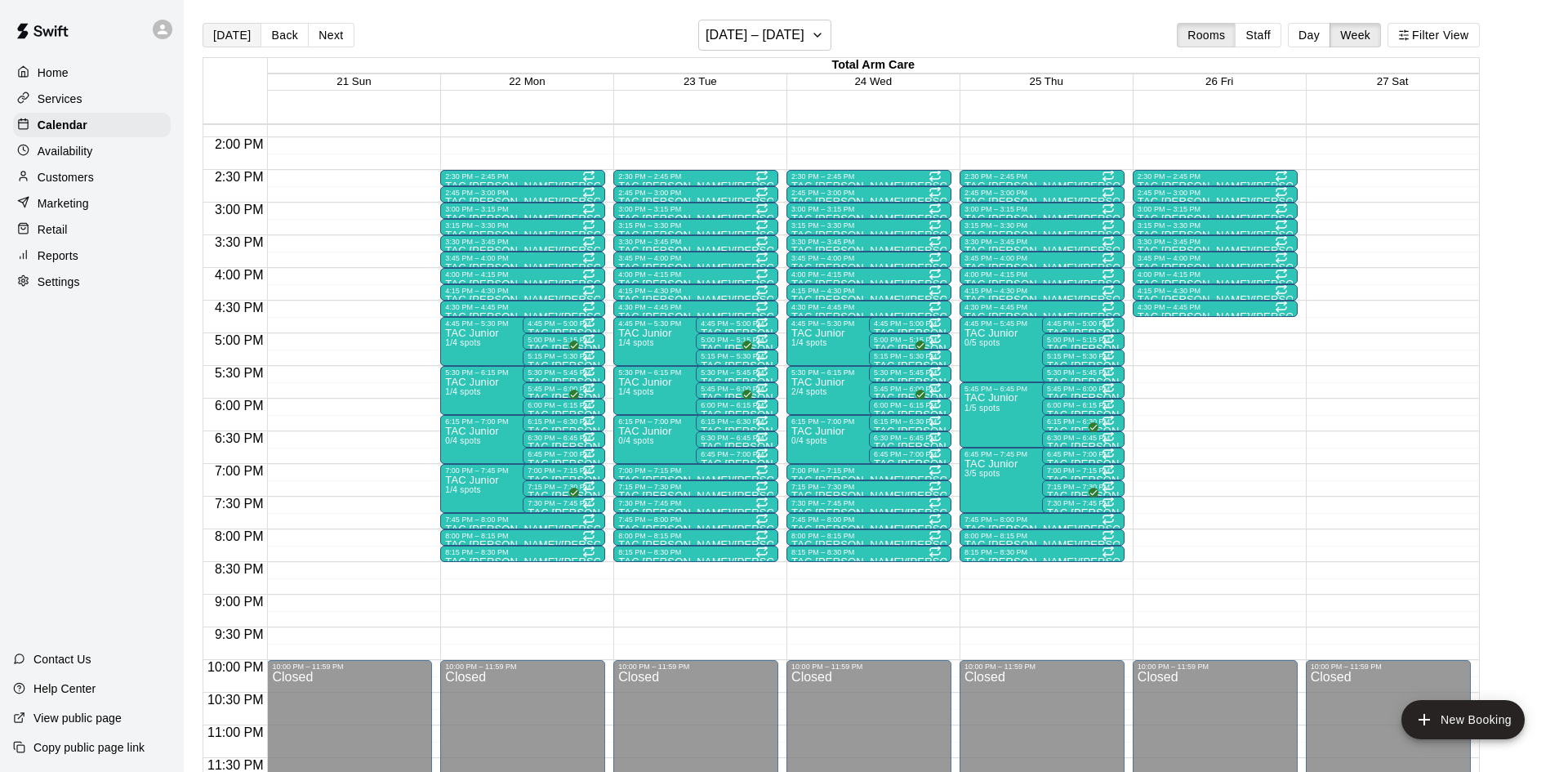
click at [219, 37] on button "[DATE]" at bounding box center [232, 35] width 59 height 25
